Goal: Information Seeking & Learning: Check status

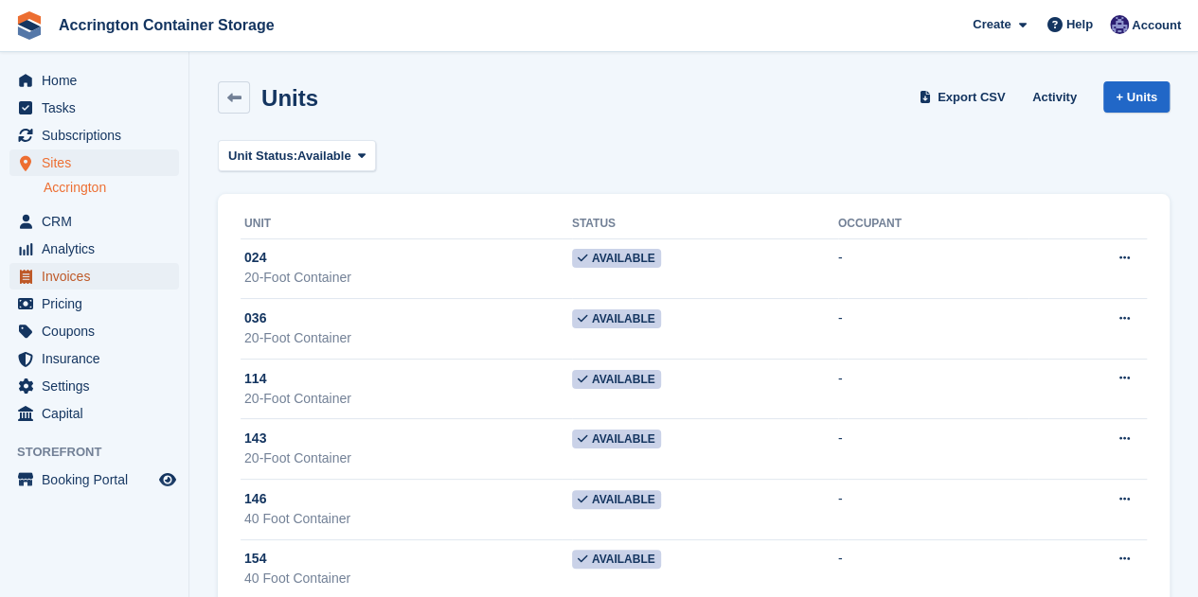
click at [60, 286] on span "Invoices" at bounding box center [99, 276] width 114 height 27
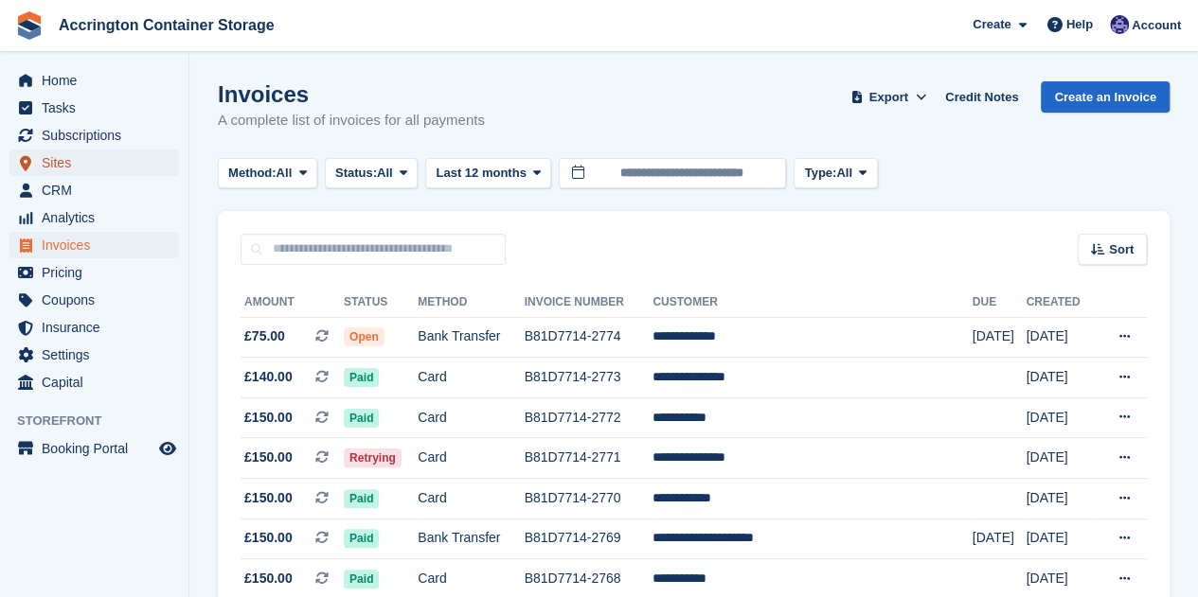
click at [94, 163] on span "Sites" at bounding box center [99, 163] width 114 height 27
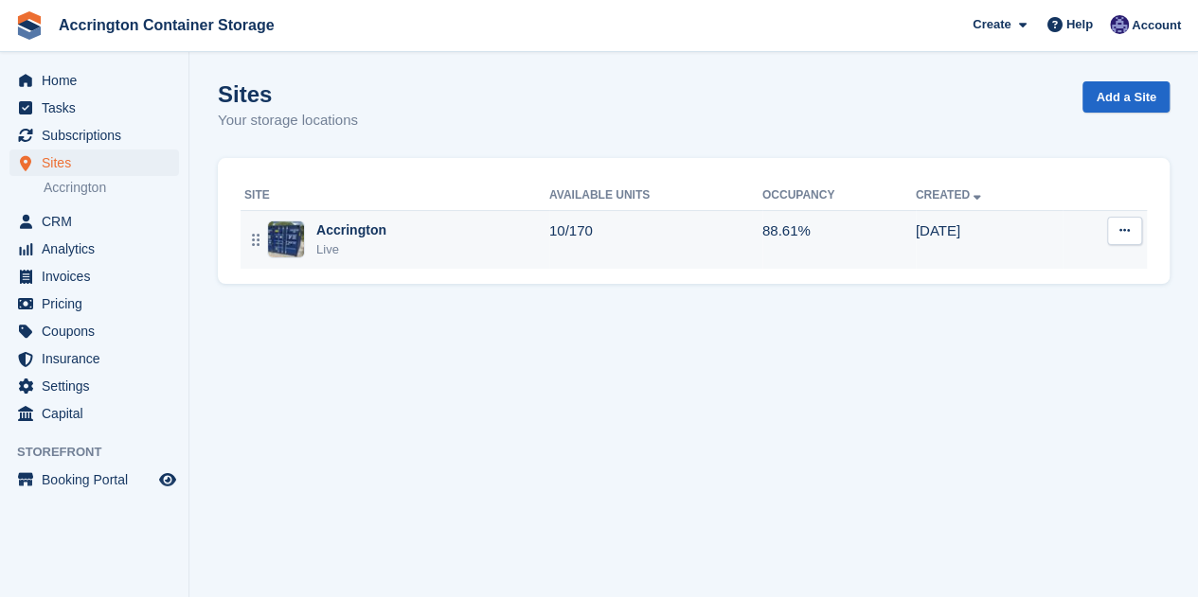
click at [351, 218] on td "Accrington Live" at bounding box center [394, 239] width 309 height 59
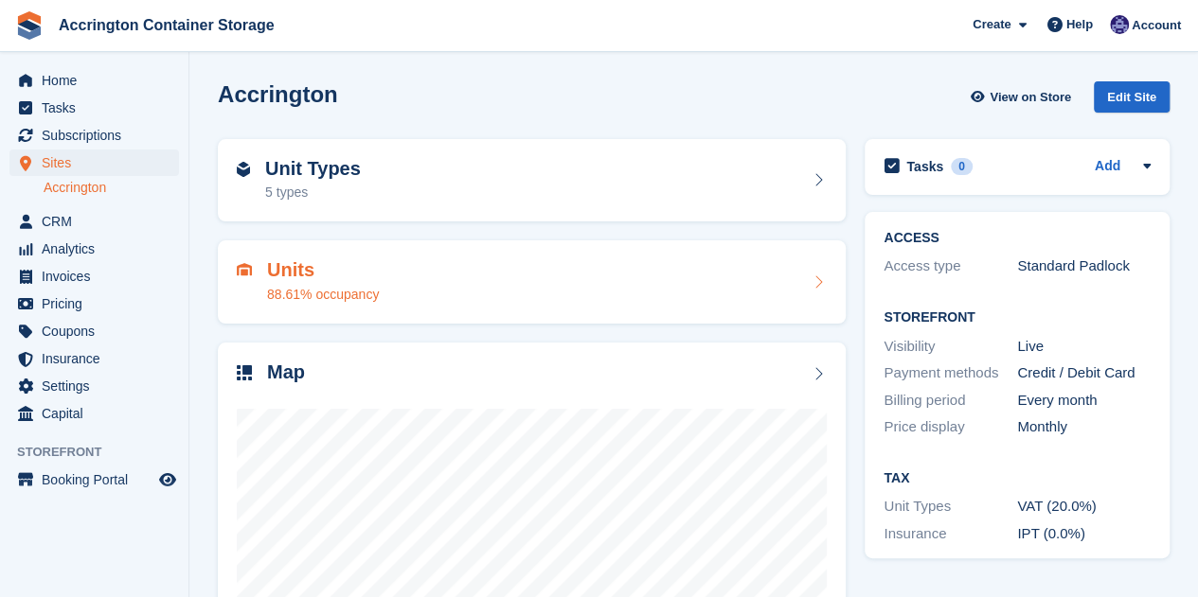
click at [386, 268] on div "Units 88.61% occupancy" at bounding box center [532, 281] width 590 height 45
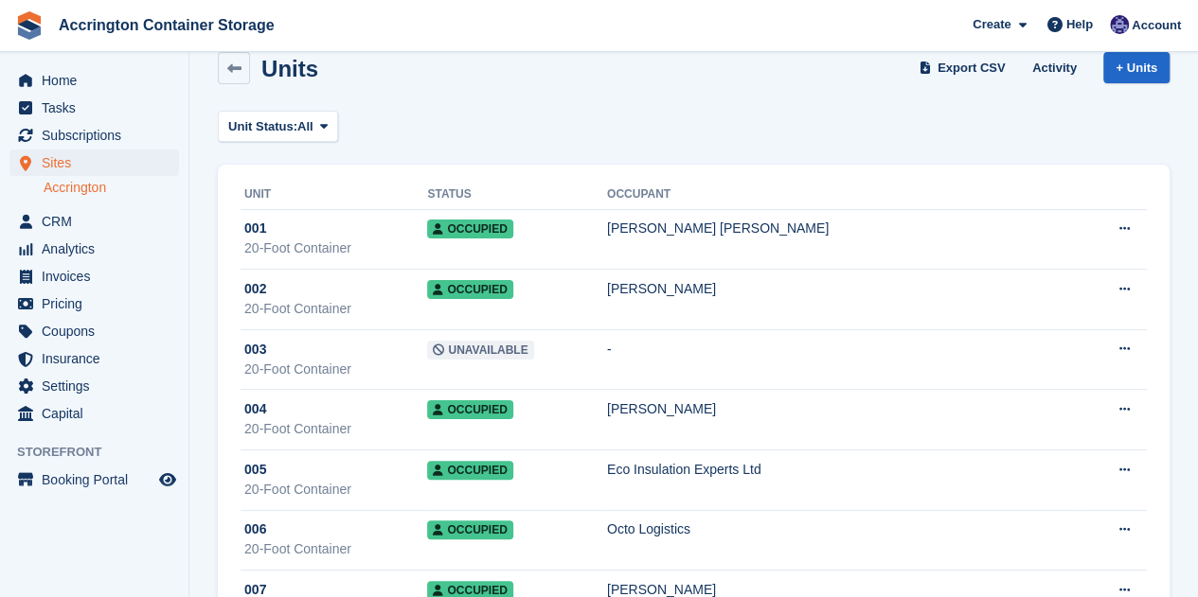
scroll to position [30, 0]
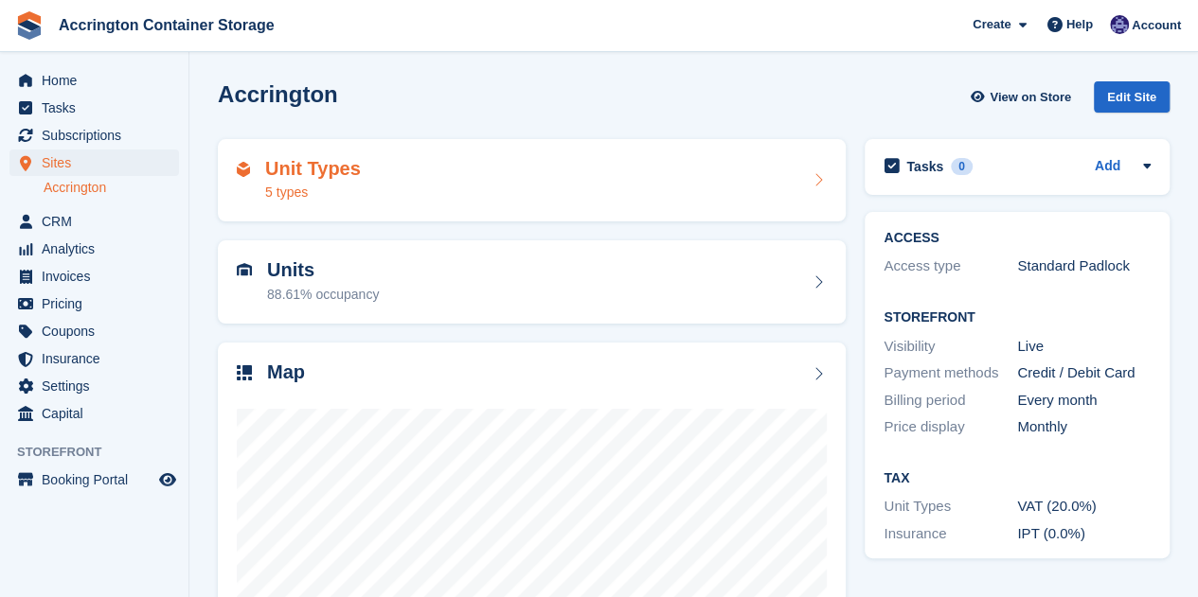
click at [349, 179] on h2 "Unit Types" at bounding box center [313, 169] width 96 height 22
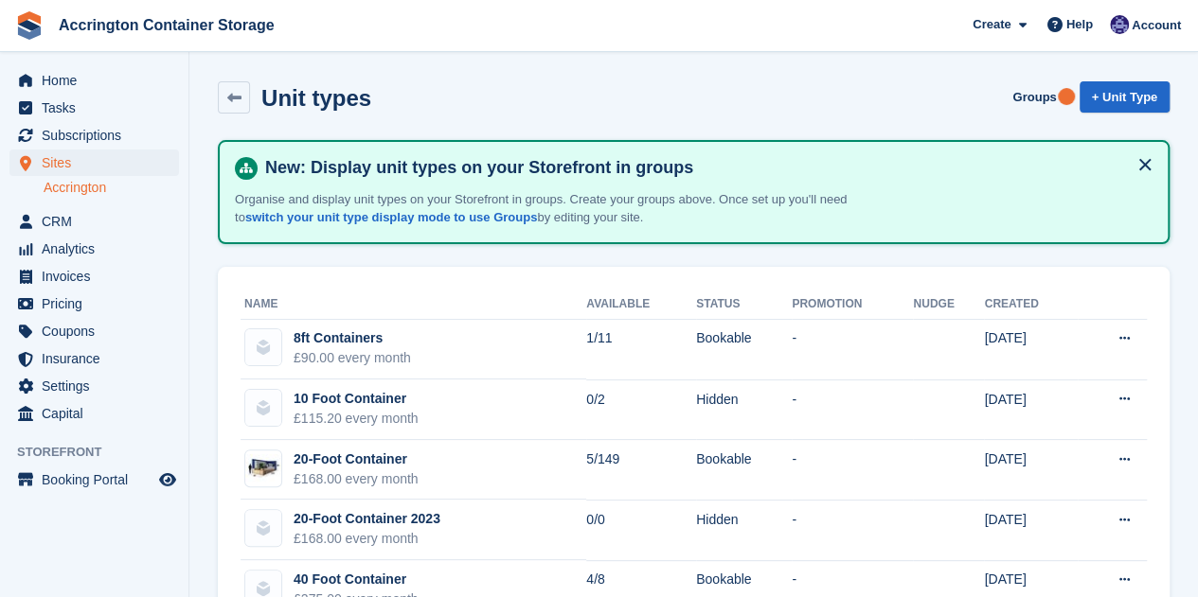
scroll to position [63, 0]
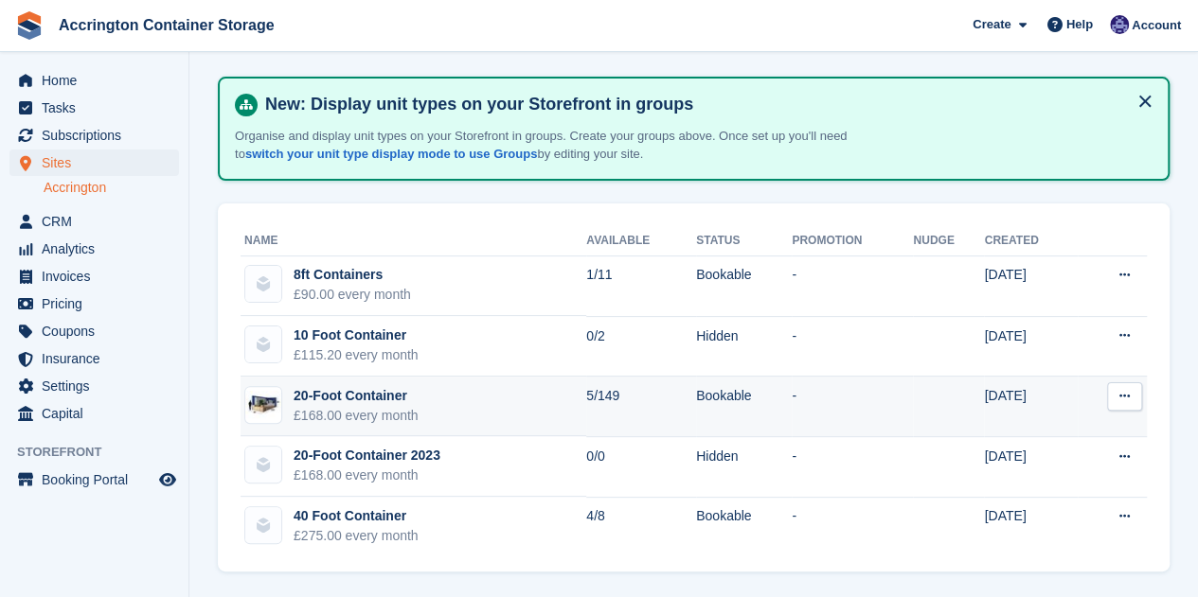
click at [440, 399] on td "20-Foot Container £168.00 every month" at bounding box center [413, 407] width 346 height 61
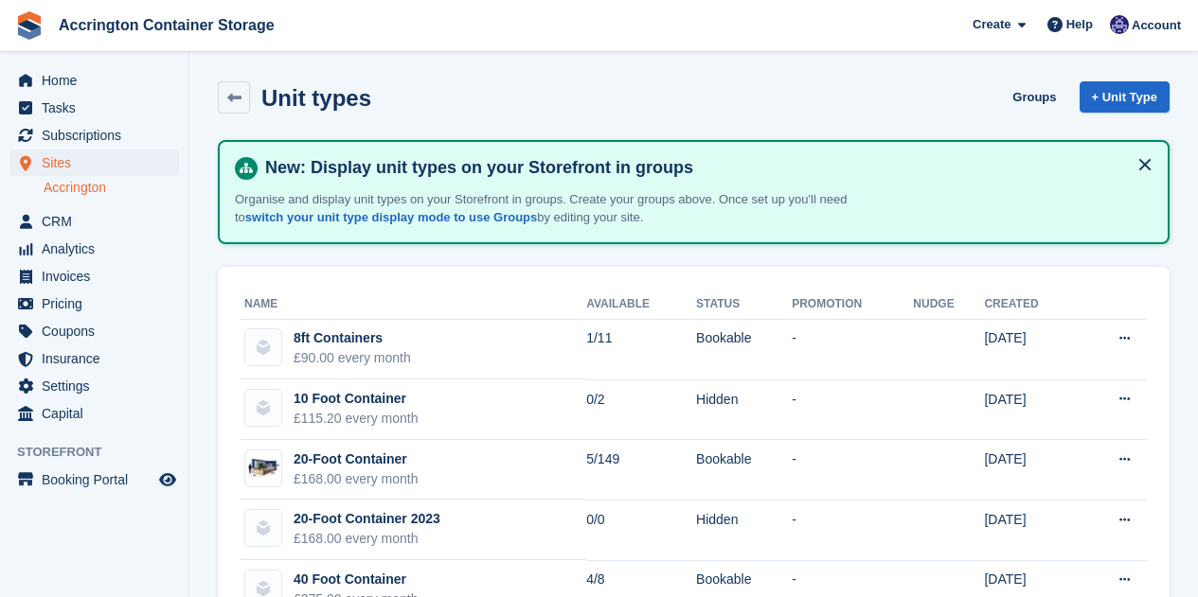
scroll to position [63, 0]
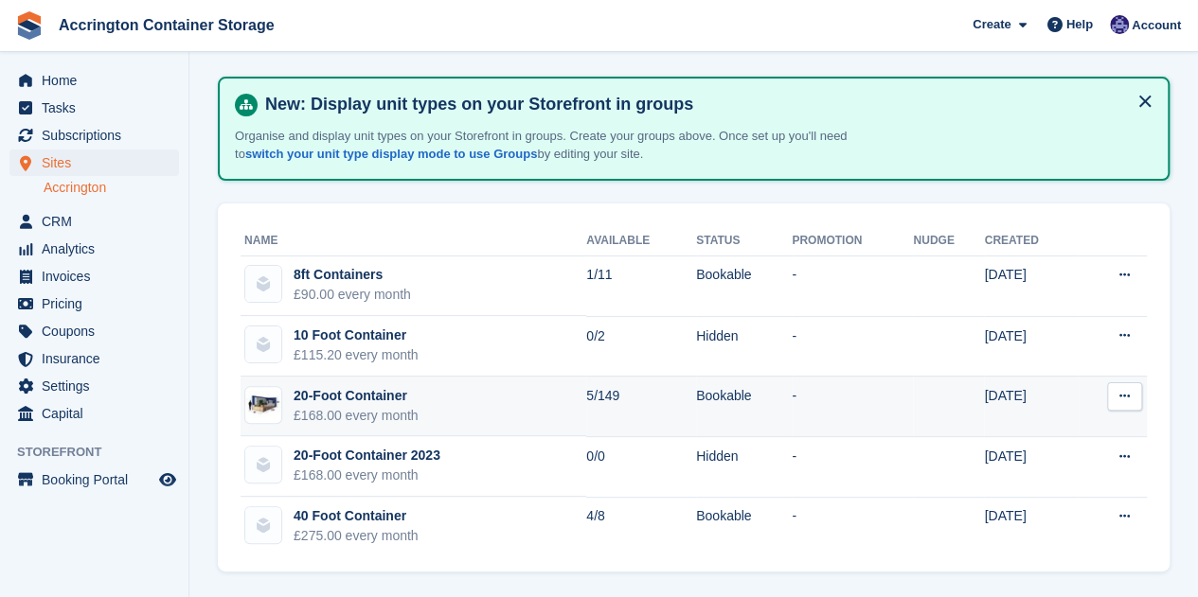
click at [352, 418] on div "£168.00 every month" at bounding box center [356, 416] width 125 height 20
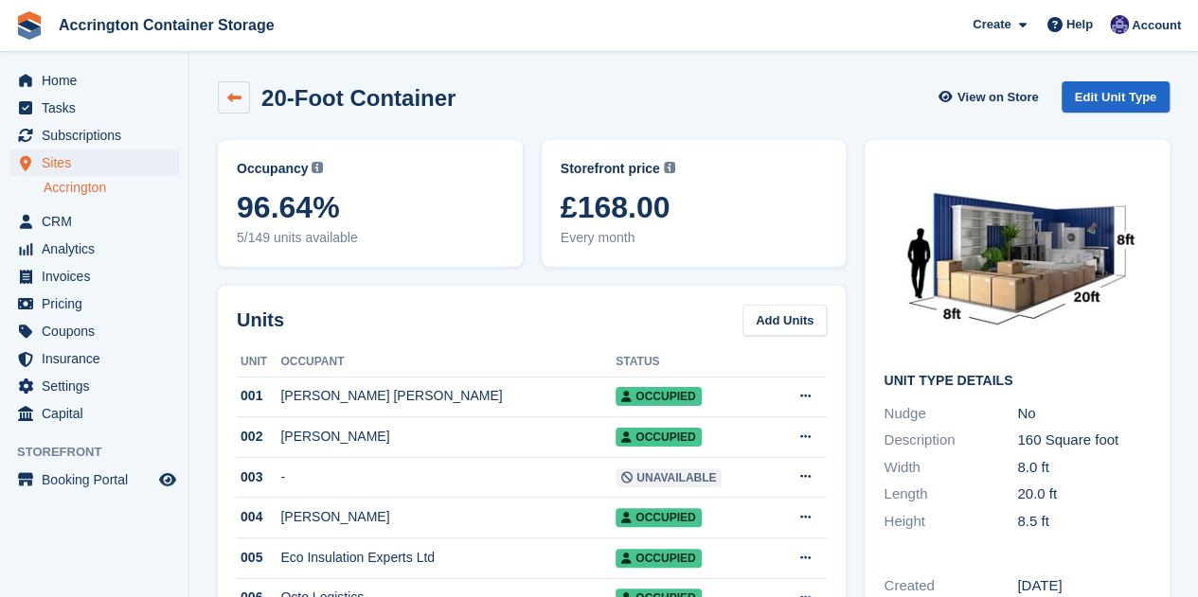
click at [227, 93] on icon at bounding box center [234, 98] width 14 height 14
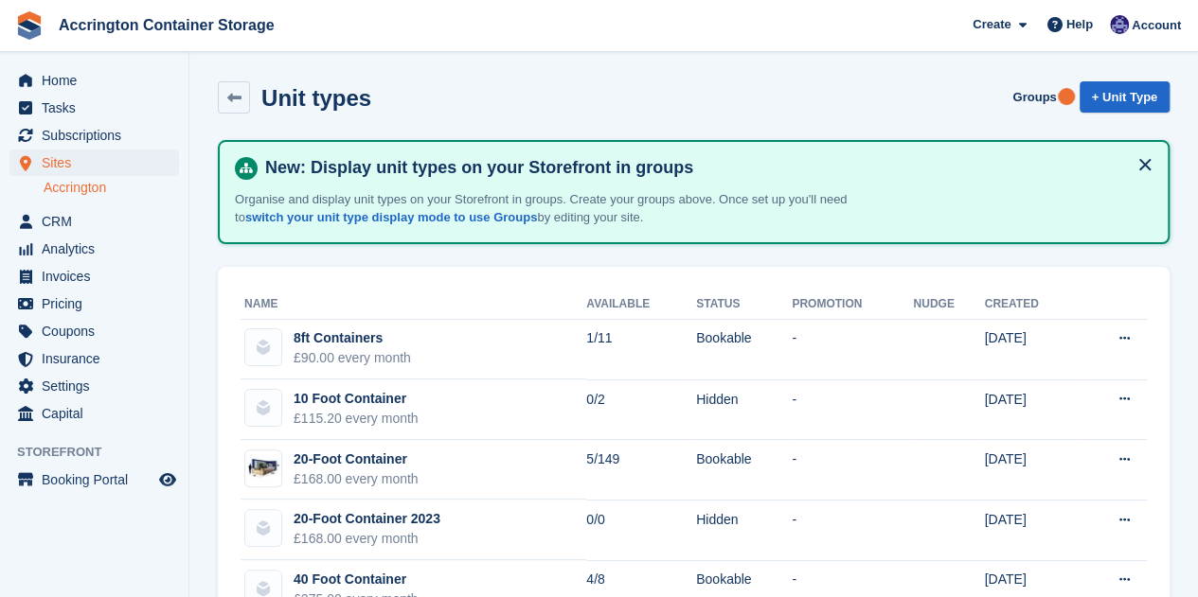
scroll to position [63, 0]
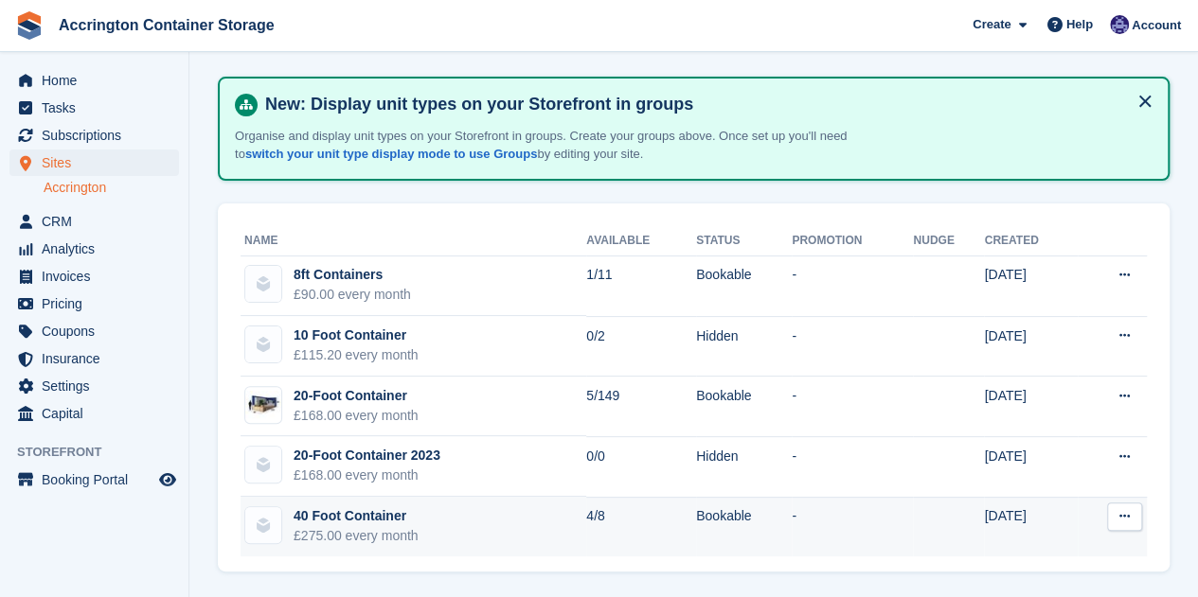
click at [420, 506] on td "40 Foot Container £275.00 every month" at bounding box center [413, 527] width 346 height 60
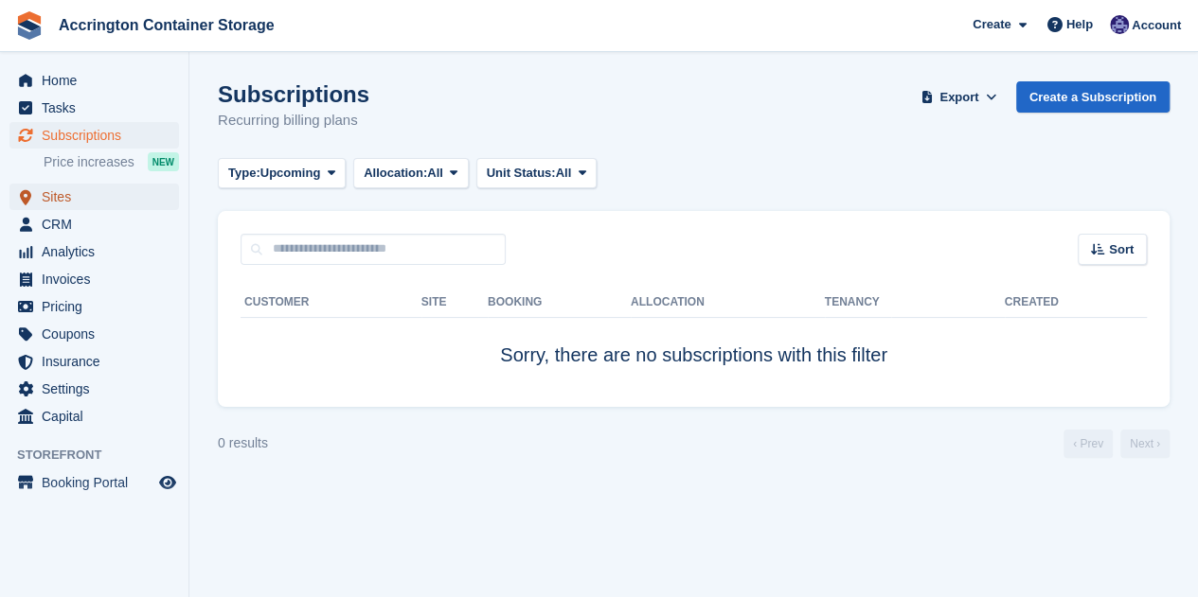
click at [95, 194] on span "Sites" at bounding box center [99, 197] width 114 height 27
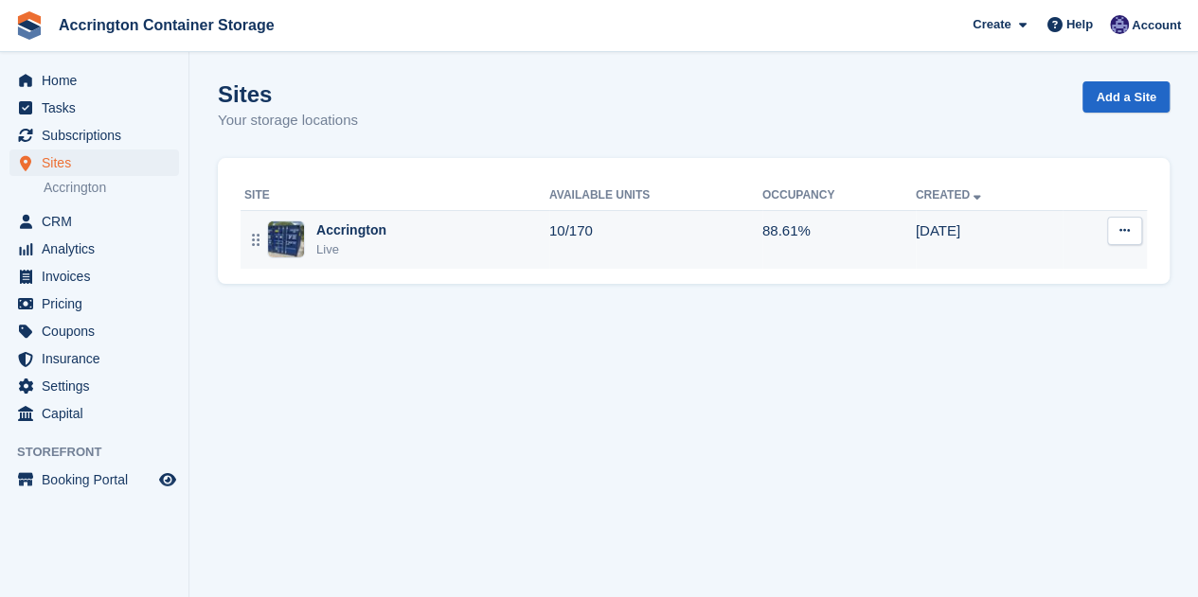
click at [375, 265] on td "Accrington Live" at bounding box center [394, 239] width 309 height 59
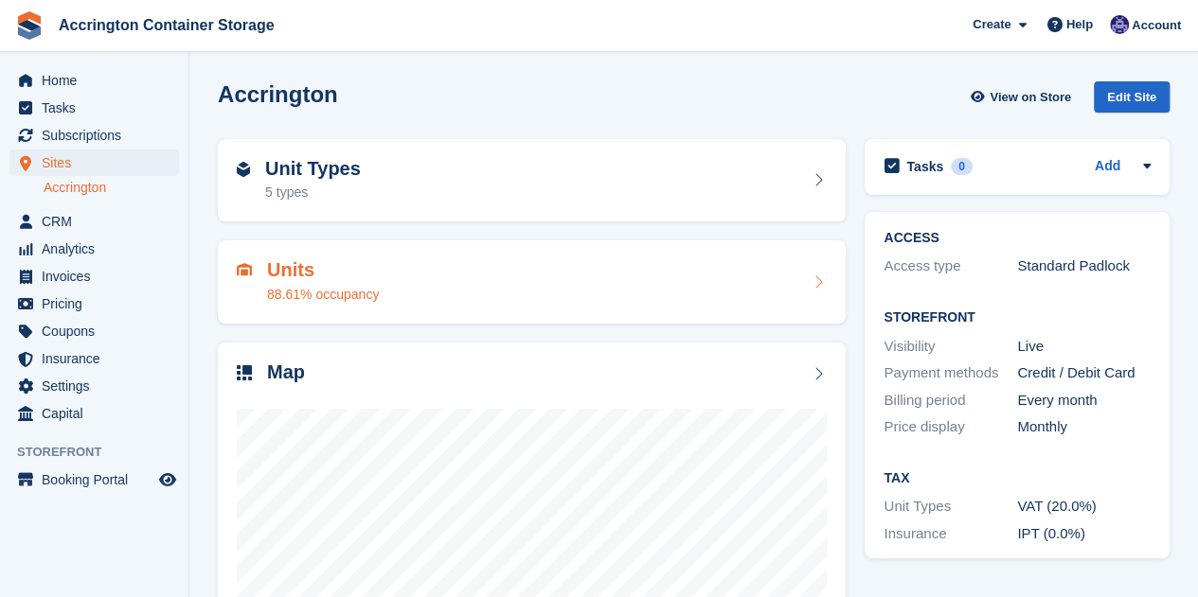
click at [458, 292] on div "Units 88.61% occupancy" at bounding box center [532, 281] width 590 height 45
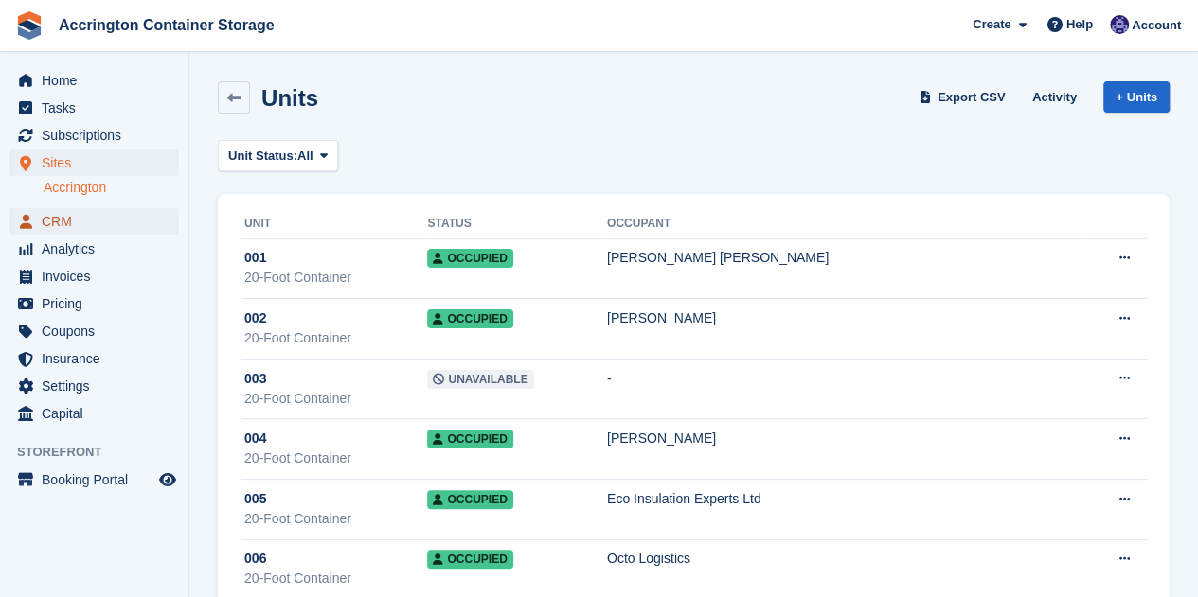
click at [88, 223] on span "CRM" at bounding box center [99, 221] width 114 height 27
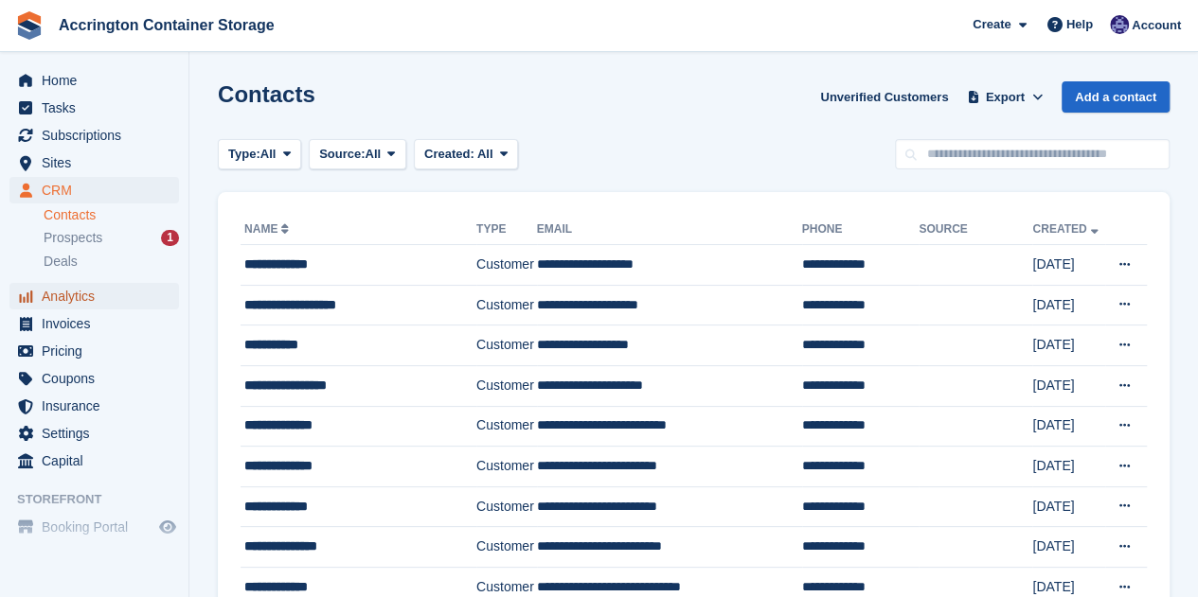
click at [106, 293] on span "Analytics" at bounding box center [99, 296] width 114 height 27
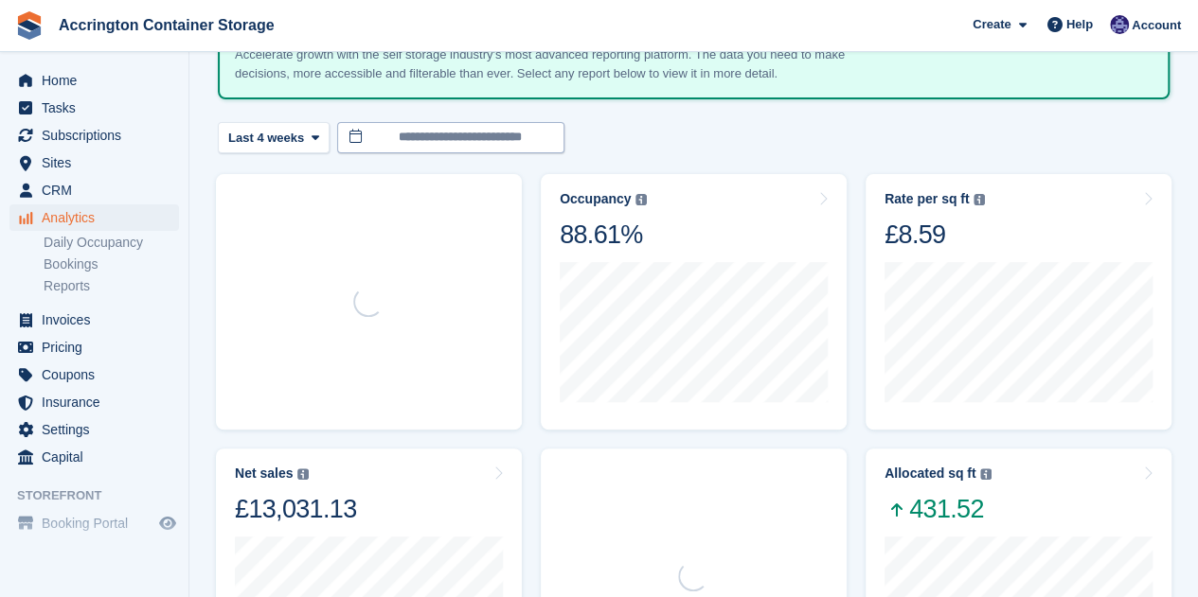
scroll to position [144, 0]
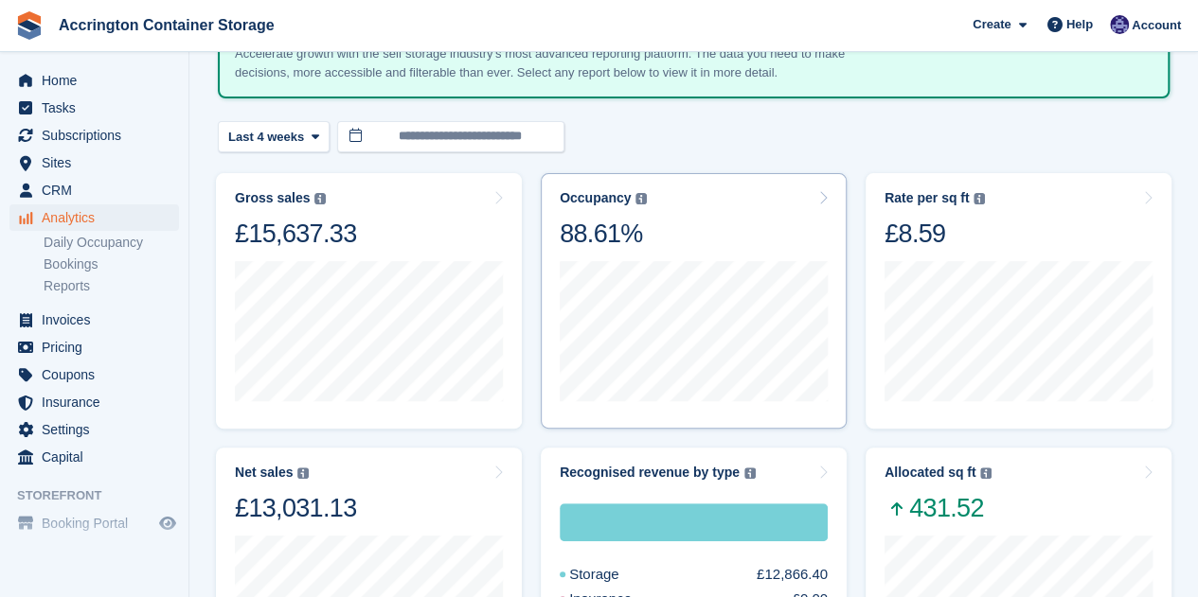
click at [638, 252] on div at bounding box center [694, 331] width 268 height 162
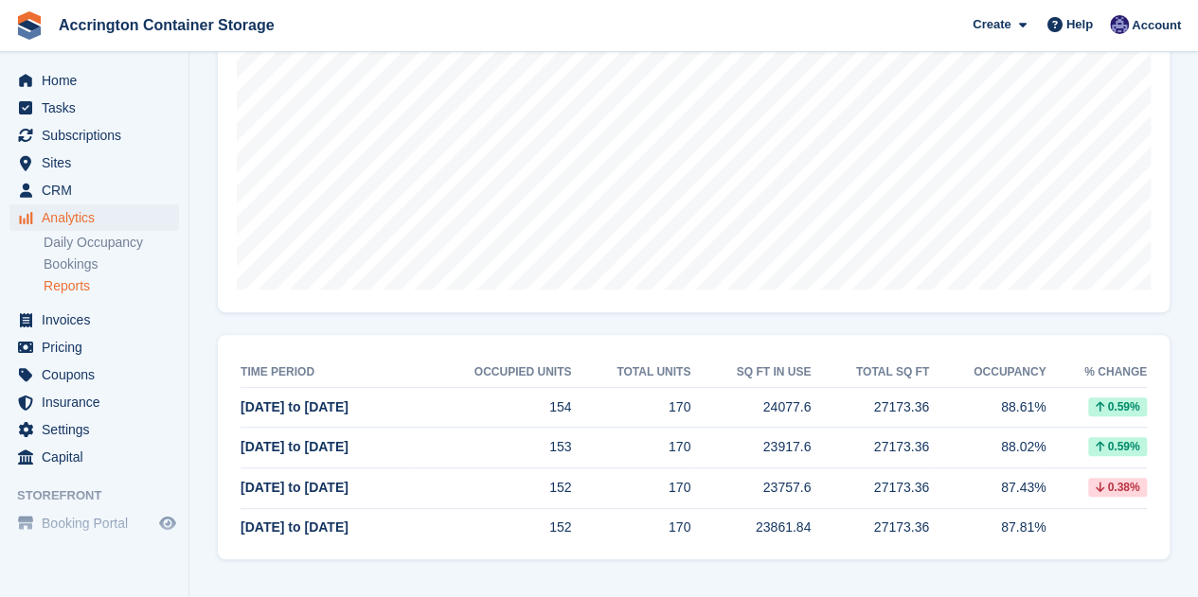
scroll to position [30, 0]
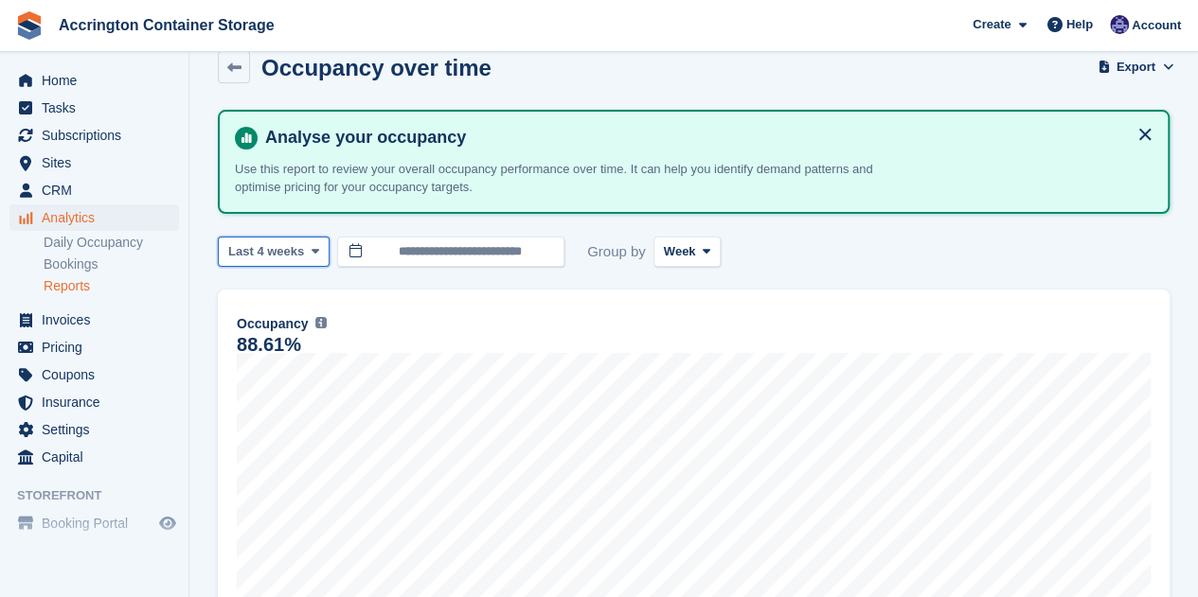
click at [258, 251] on span "Last 4 weeks" at bounding box center [266, 251] width 76 height 19
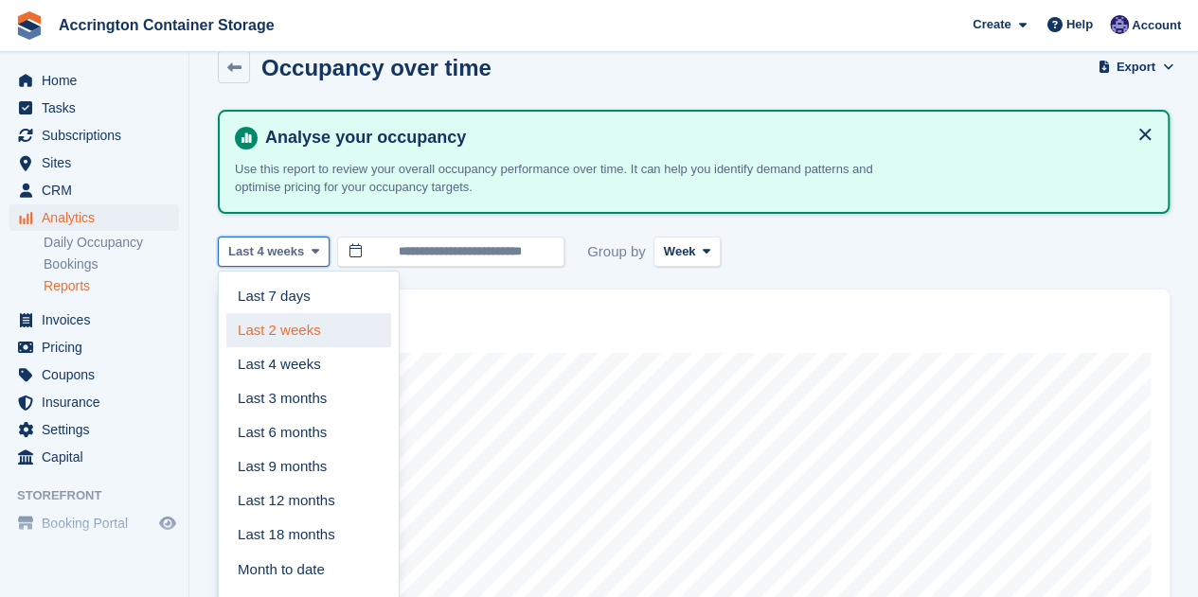
scroll to position [66, 0]
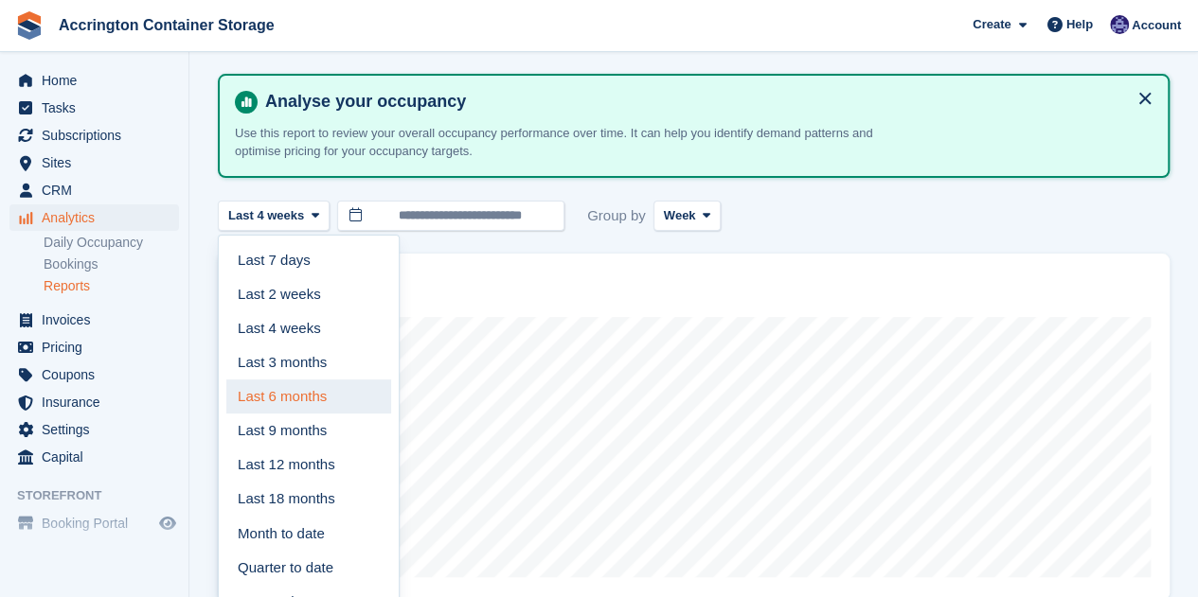
click at [280, 387] on link "Last 6 months" at bounding box center [308, 397] width 165 height 34
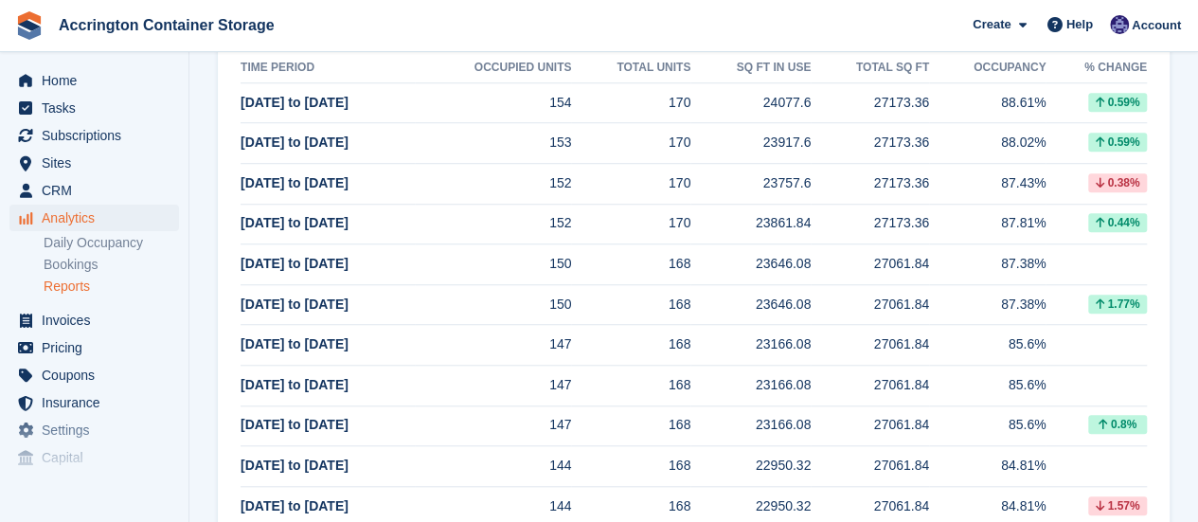
scroll to position [658, 0]
